Goal: Find specific page/section

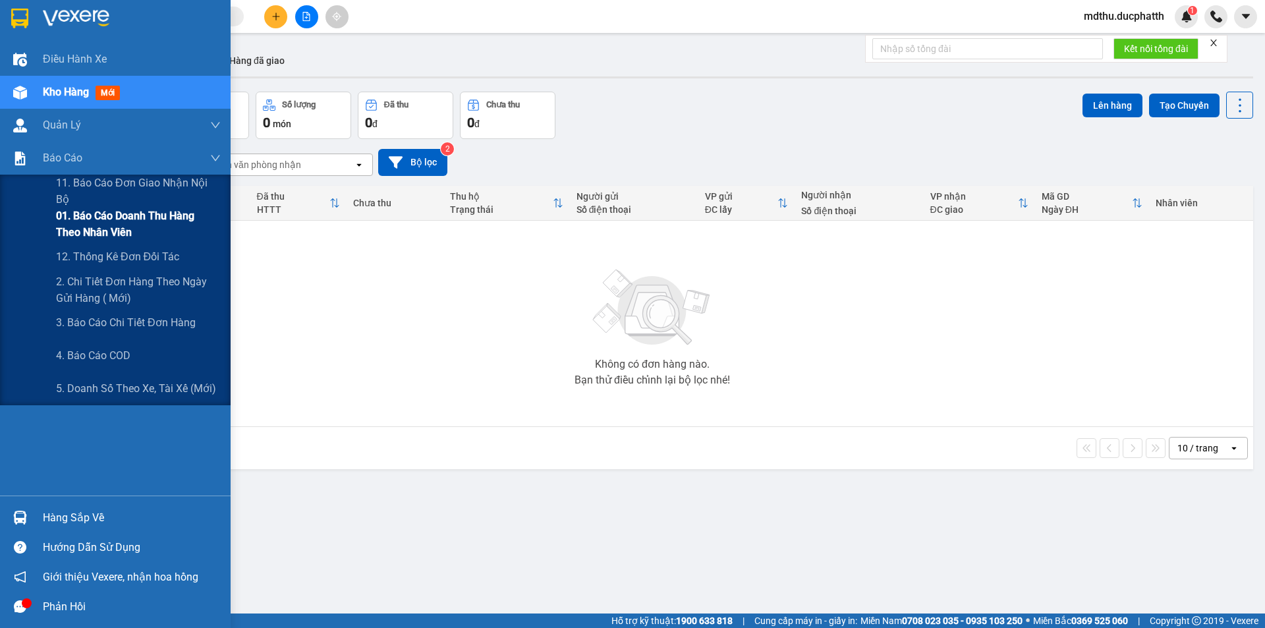
click at [173, 220] on span "01. Báo cáo doanh thu hàng theo nhân viên" at bounding box center [138, 224] width 165 height 33
